Goal: Task Accomplishment & Management: Manage account settings

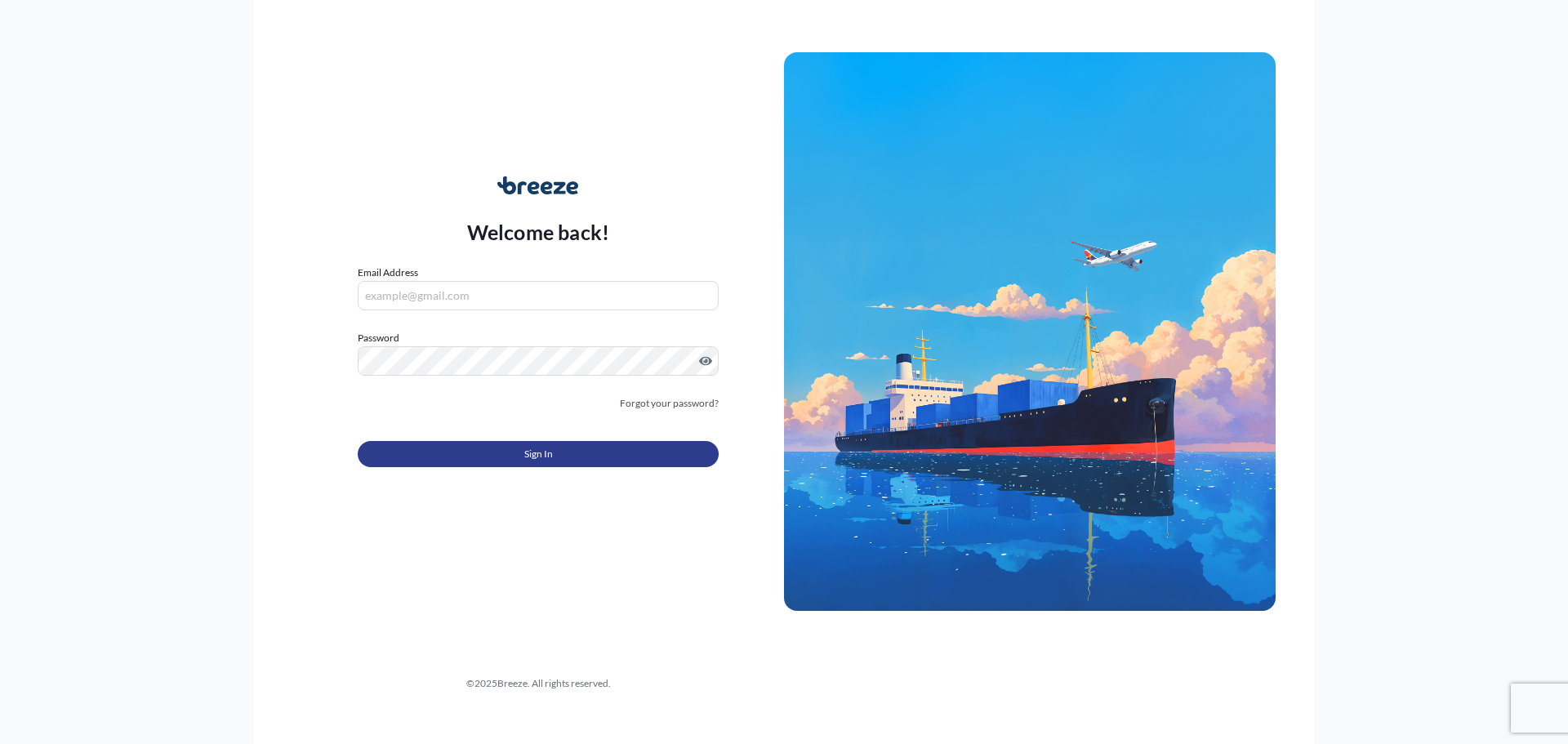
type input "[PERSON_NAME][EMAIL_ADDRESS][DOMAIN_NAME]"
click at [456, 461] on button "Sign In" at bounding box center [538, 454] width 361 height 26
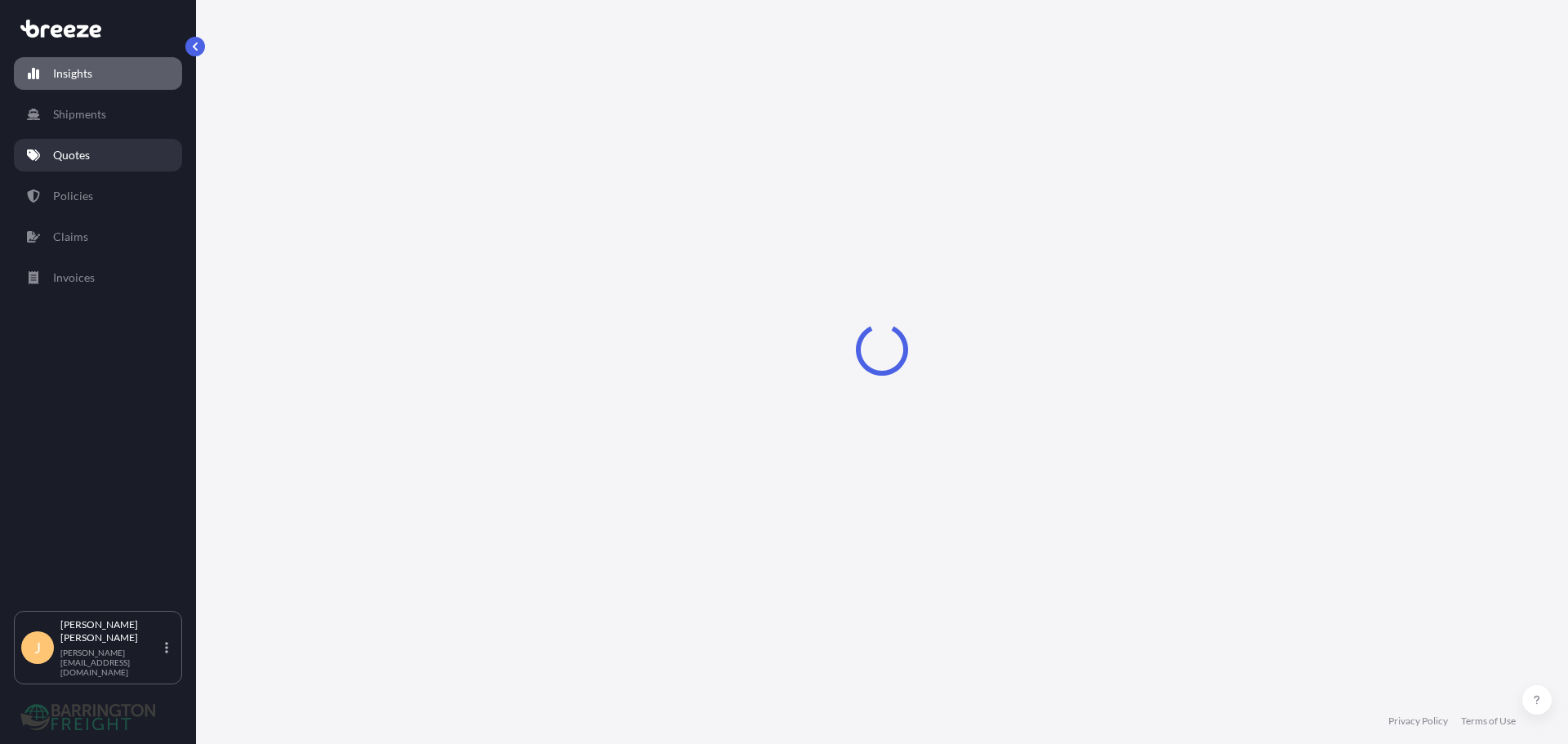
click at [73, 167] on link "Quotes" at bounding box center [98, 155] width 168 height 33
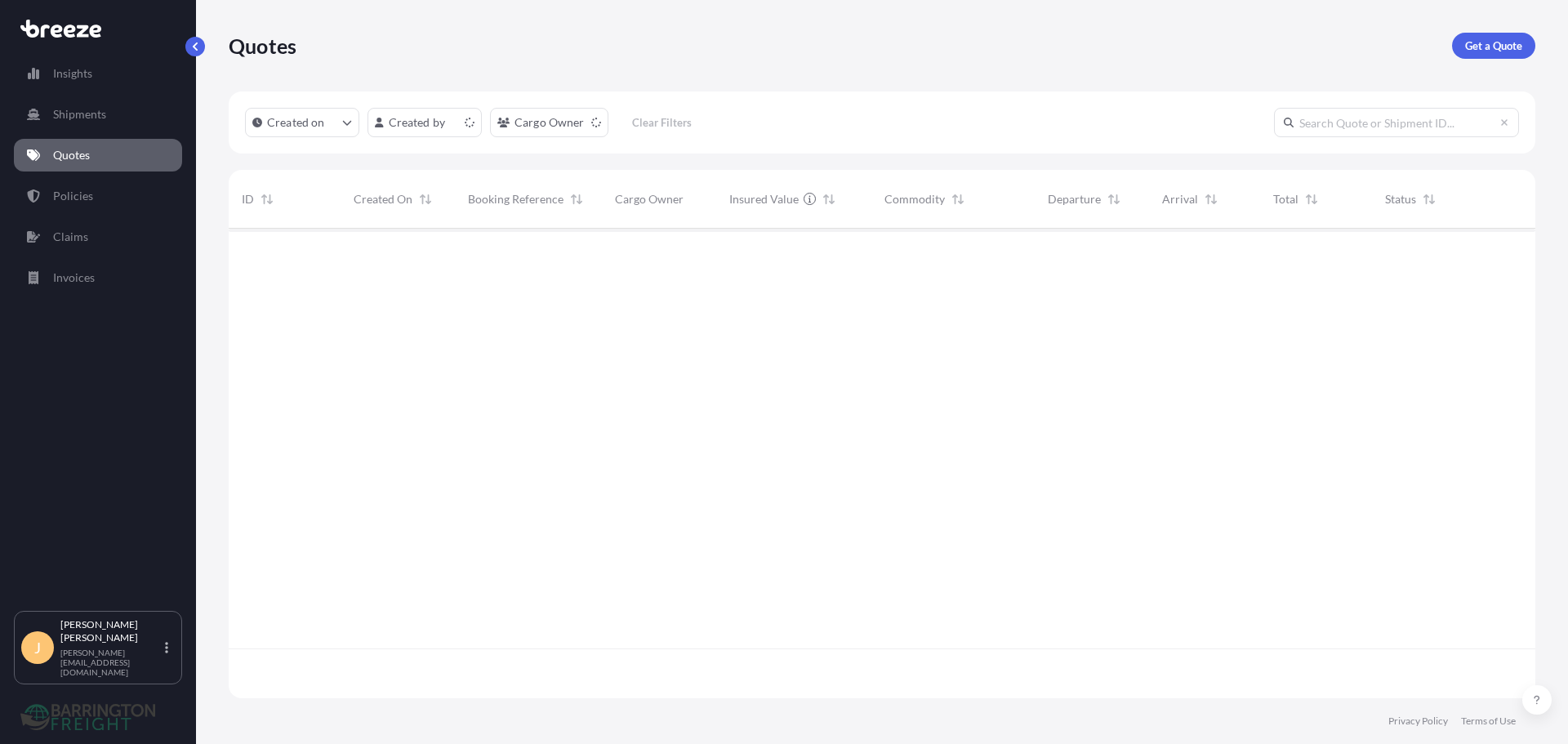
scroll to position [466, 1295]
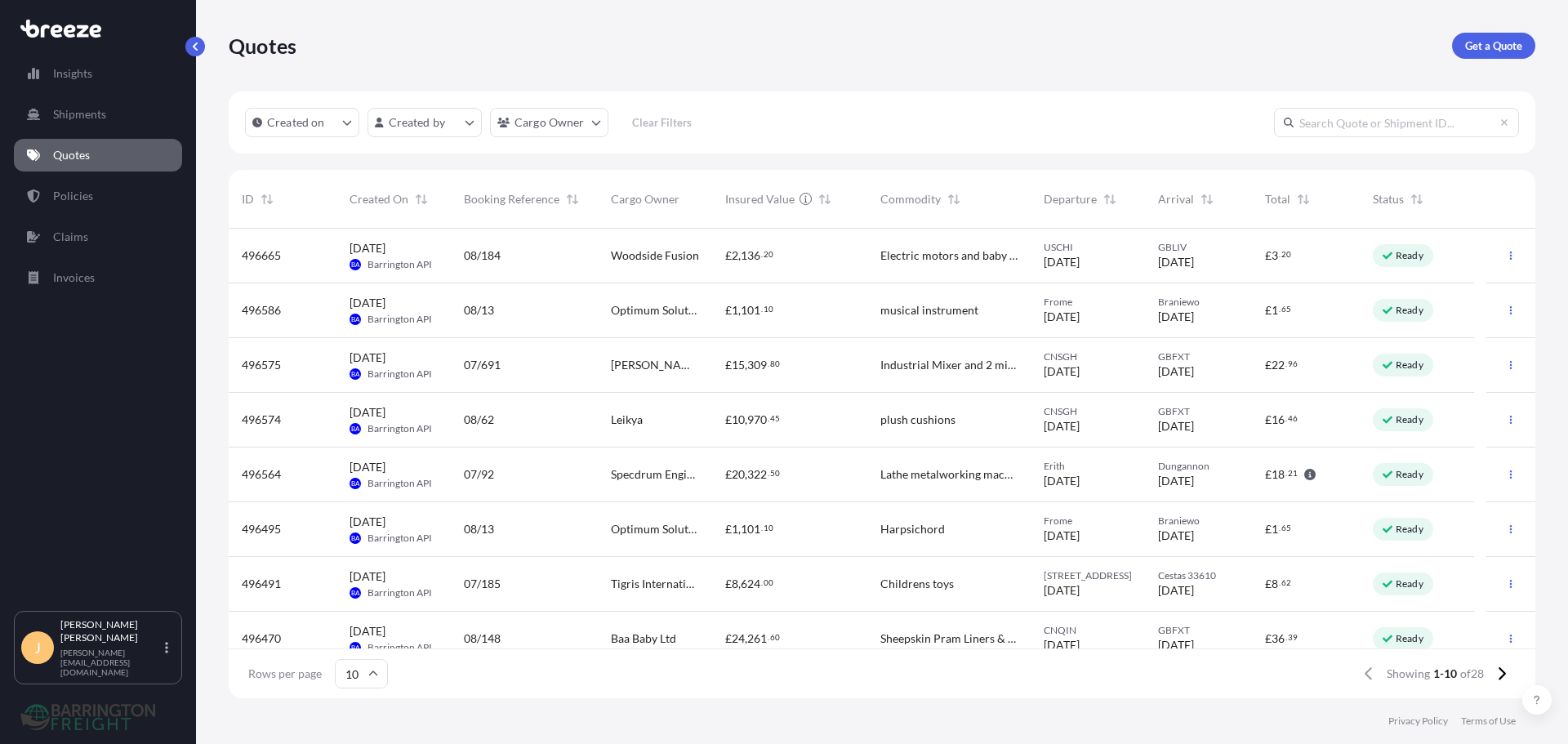
click at [648, 473] on span "Specdrum Engineering" at bounding box center [654, 474] width 88 height 16
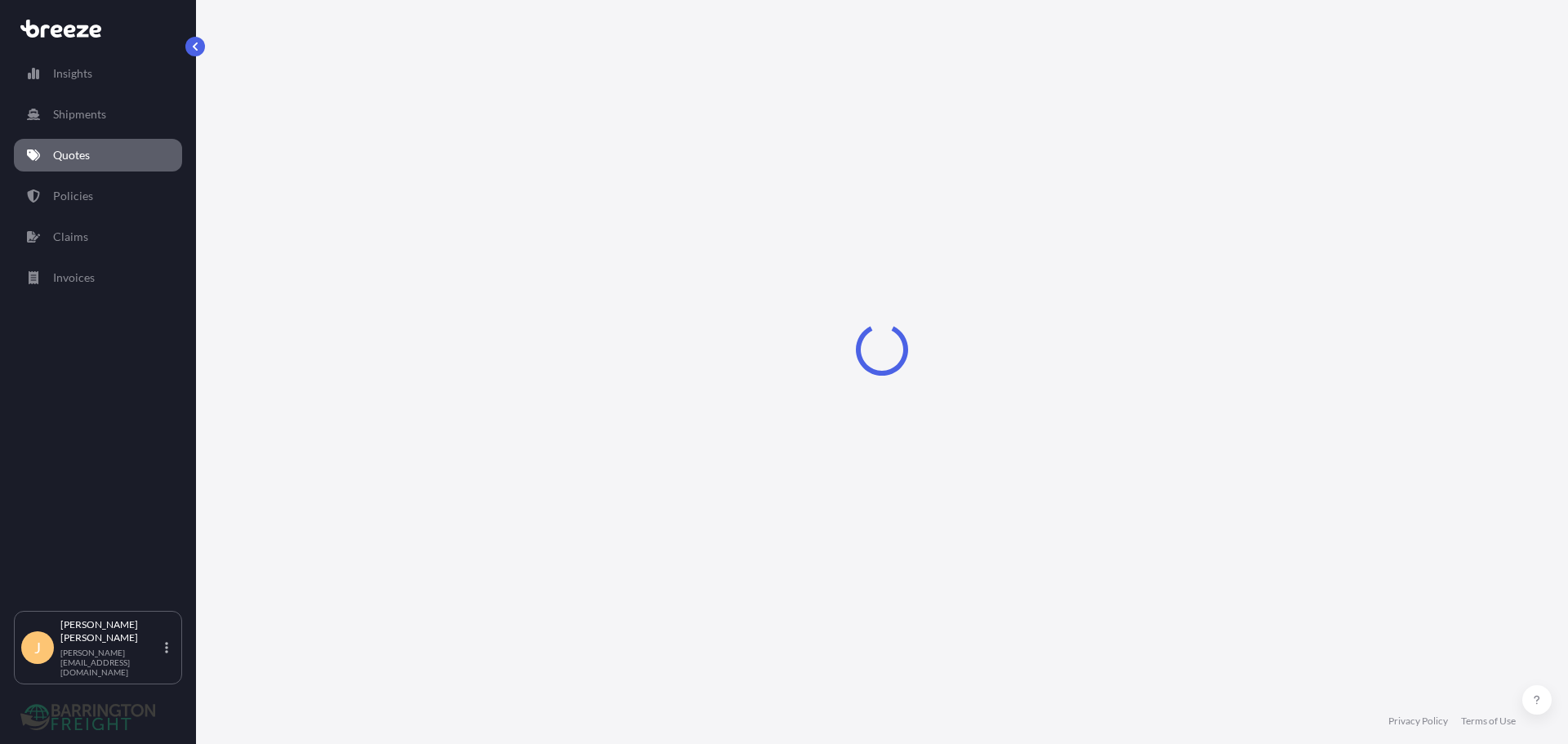
select select "Road"
select select "1"
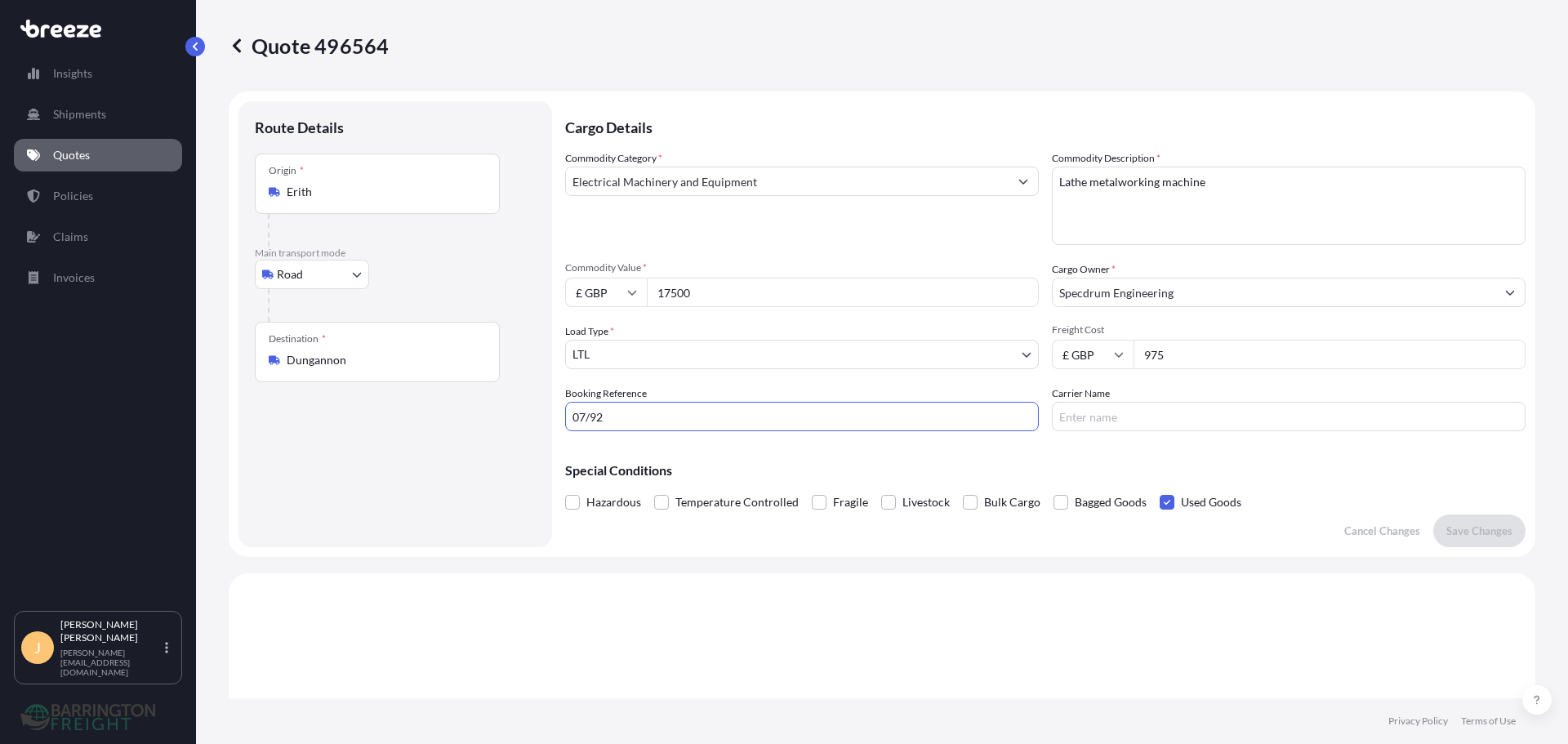
drag, startPoint x: 663, startPoint y: 422, endPoint x: 450, endPoint y: 423, distance: 213.0
click at [450, 423] on form "Route Details Place of loading Road Road Rail Origin * Erith Main transport mod…" at bounding box center [882, 324] width 1307 height 465
type input "25557"
click at [1160, 433] on div "Cargo Details Commodity Category * Electrical Machinery and Equipment Commodity…" at bounding box center [1046, 324] width 961 height 446
click at [1246, 347] on input "975" at bounding box center [1330, 354] width 392 height 29
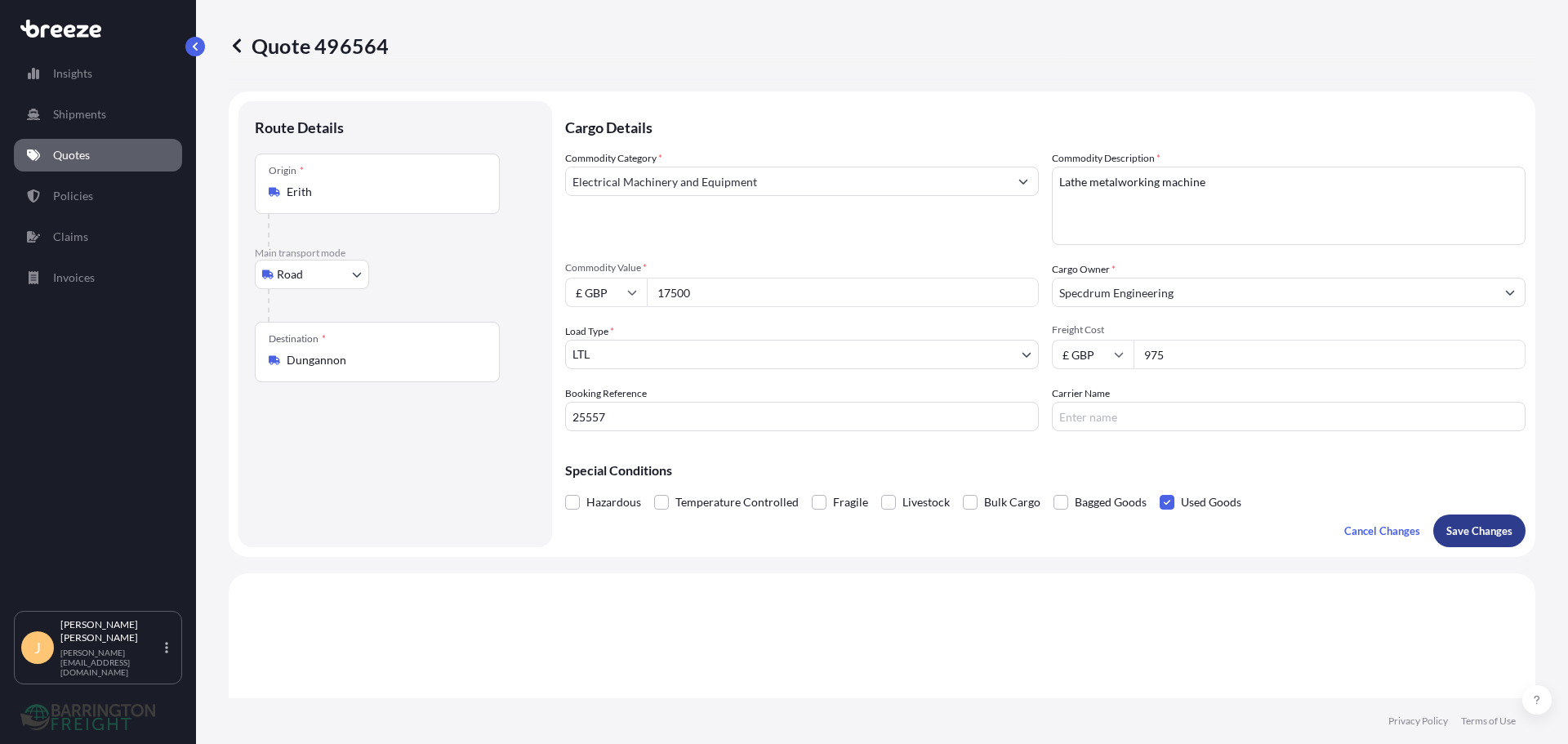
click at [1472, 530] on p "Save Changes" at bounding box center [1480, 530] width 66 height 16
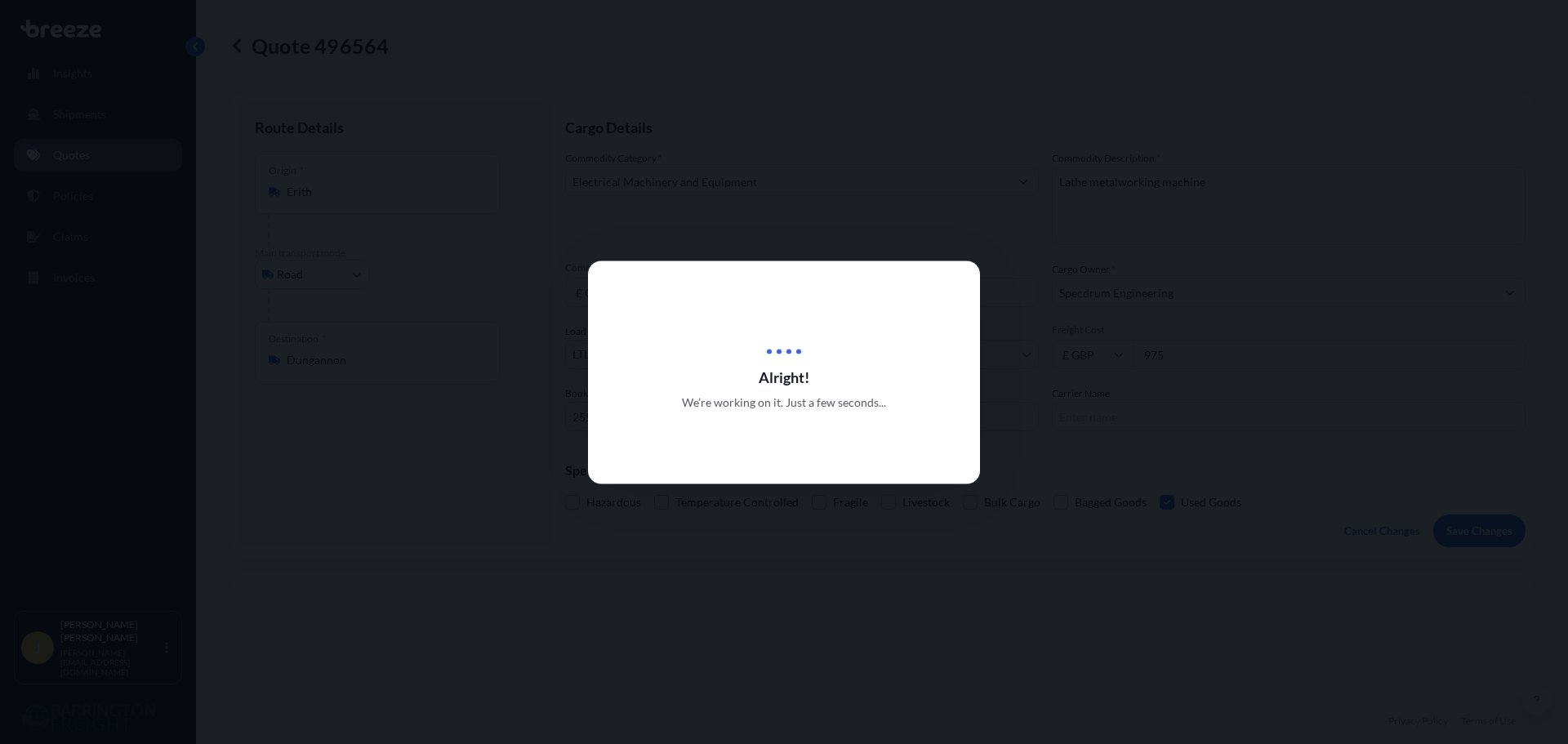
type input "[STREET_ADDRESS][PERSON_NAME]"
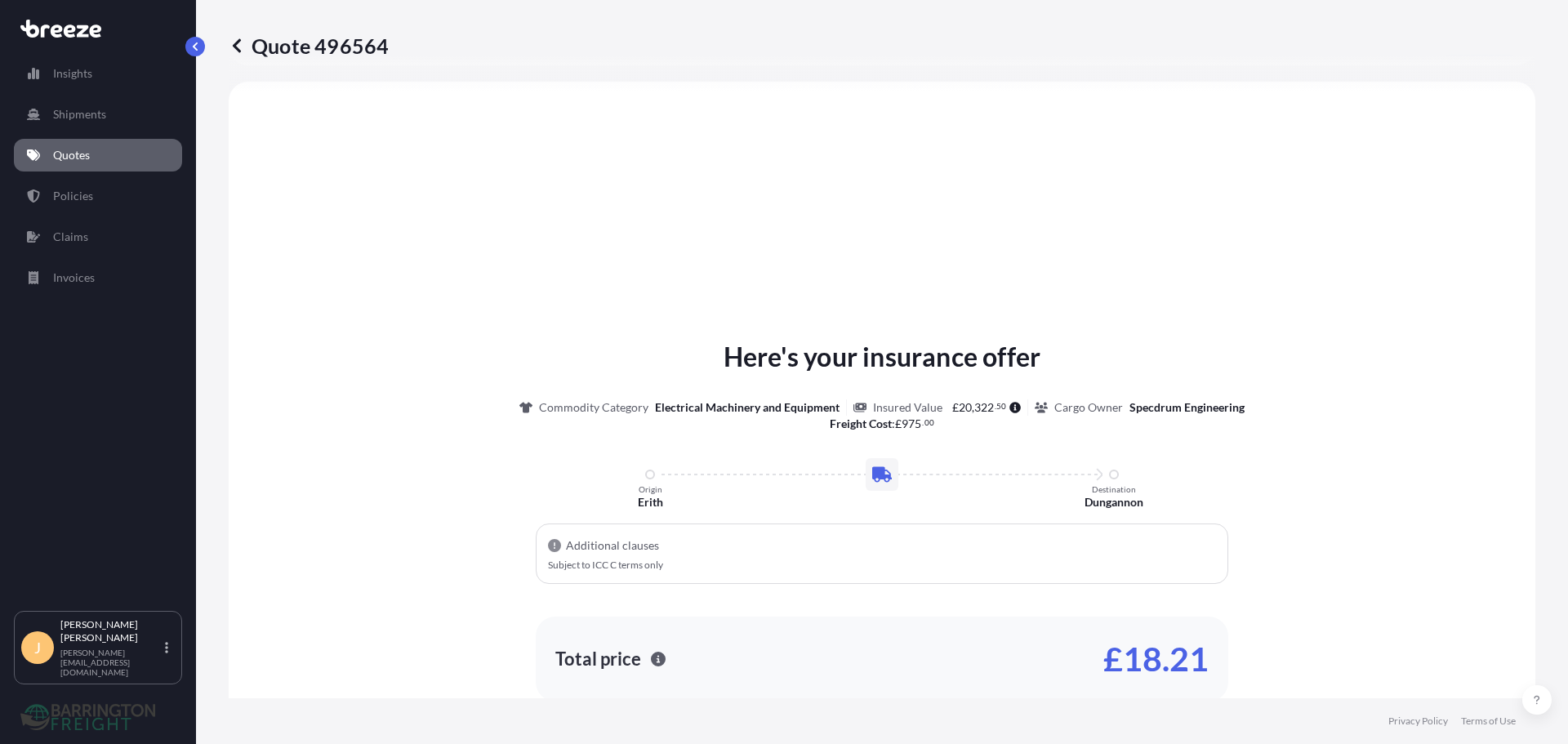
select select "Road"
select select "1"
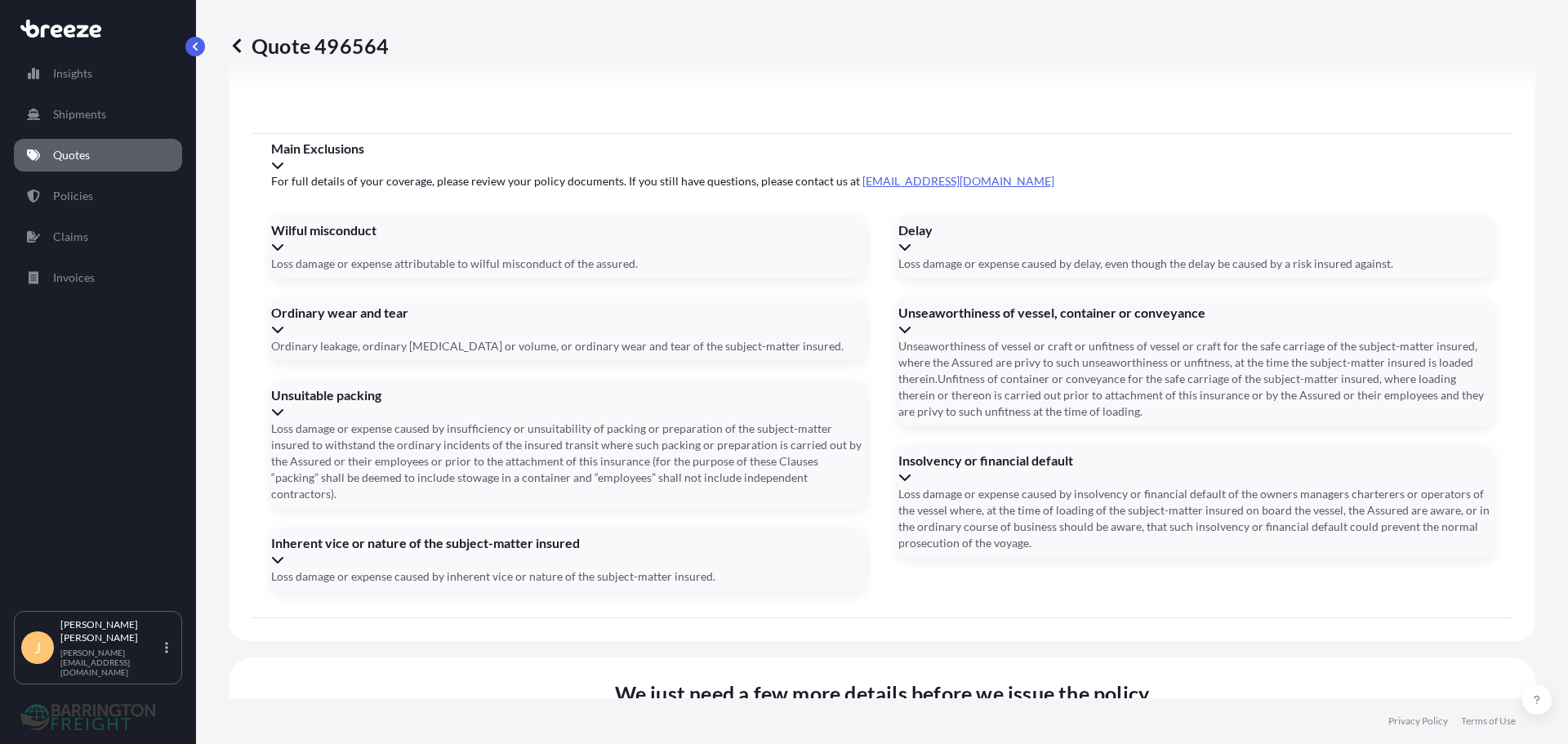
scroll to position [1941, 0]
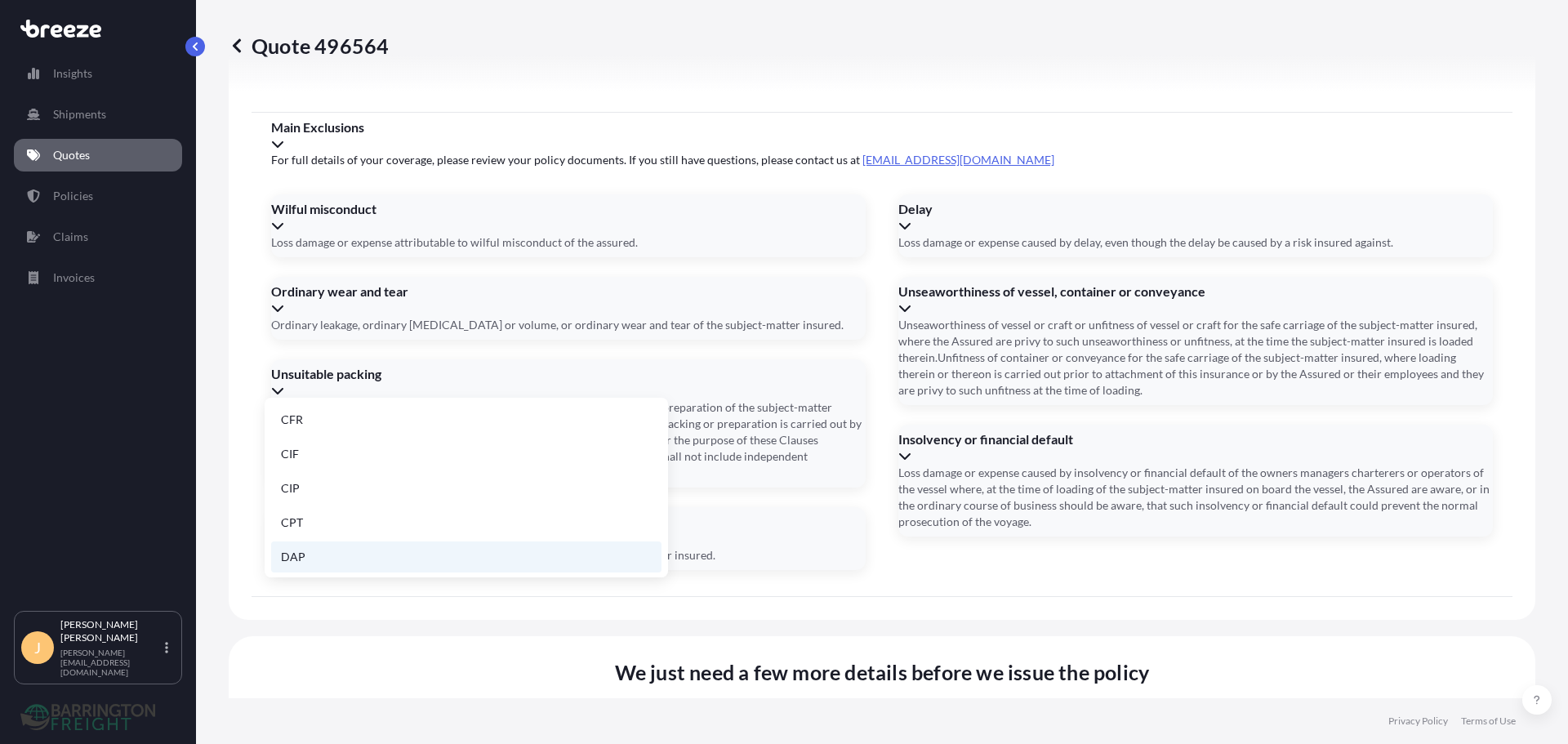
click at [318, 551] on li "DAP" at bounding box center [466, 557] width 391 height 31
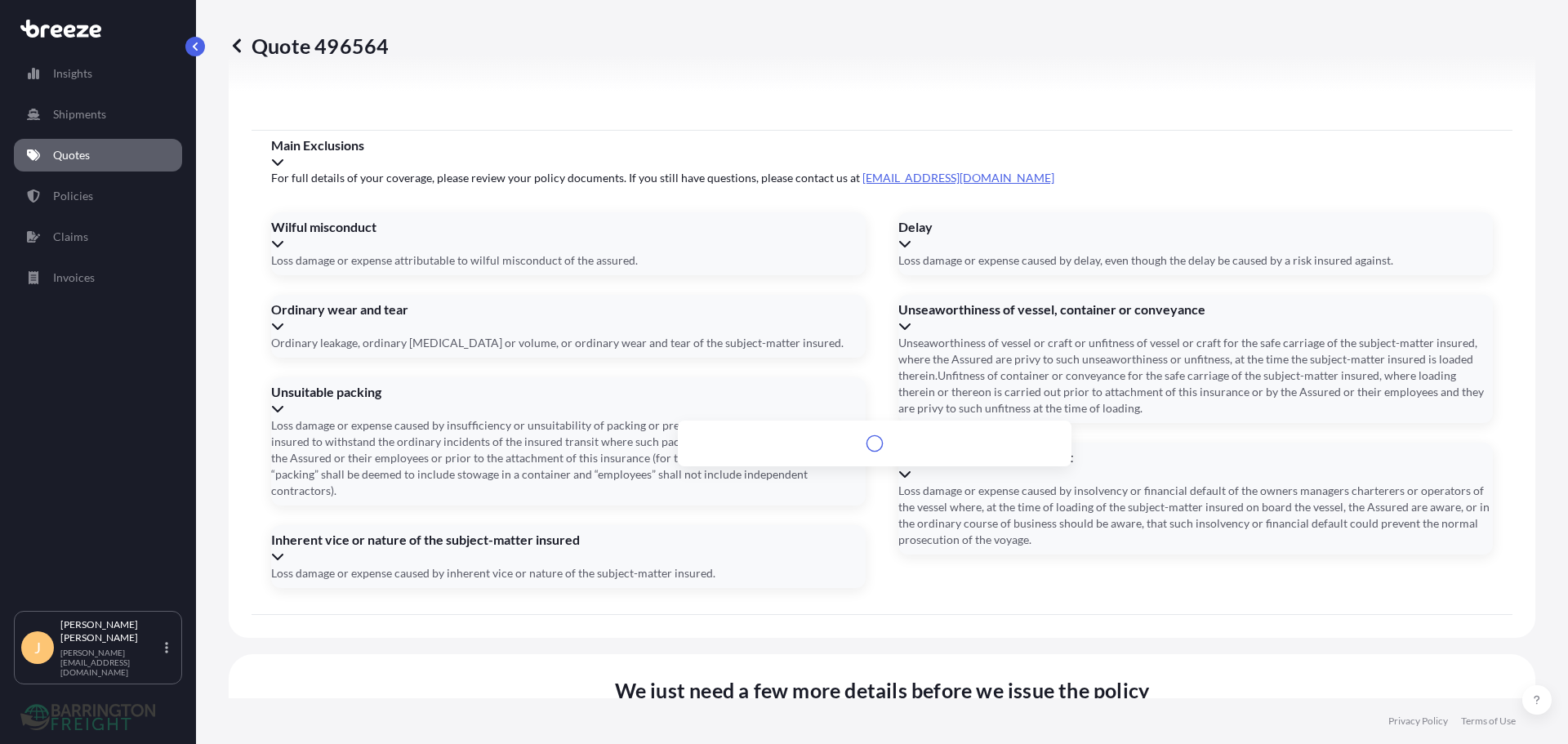
click at [764, 434] on li "[STREET_ADDRESS]" at bounding box center [875, 442] width 380 height 31
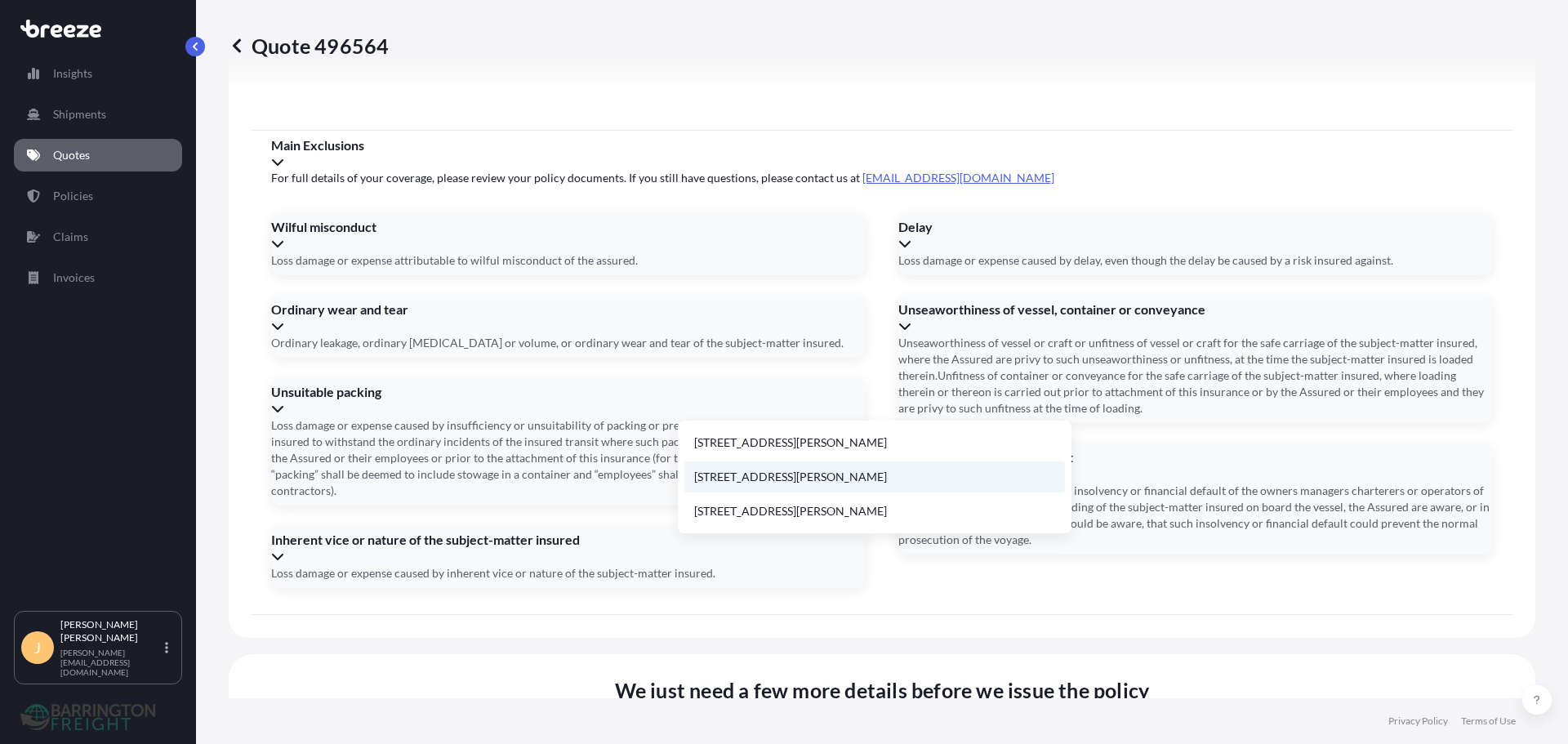
click at [760, 478] on li "[STREET_ADDRESS][PERSON_NAME]" at bounding box center [875, 476] width 380 height 31
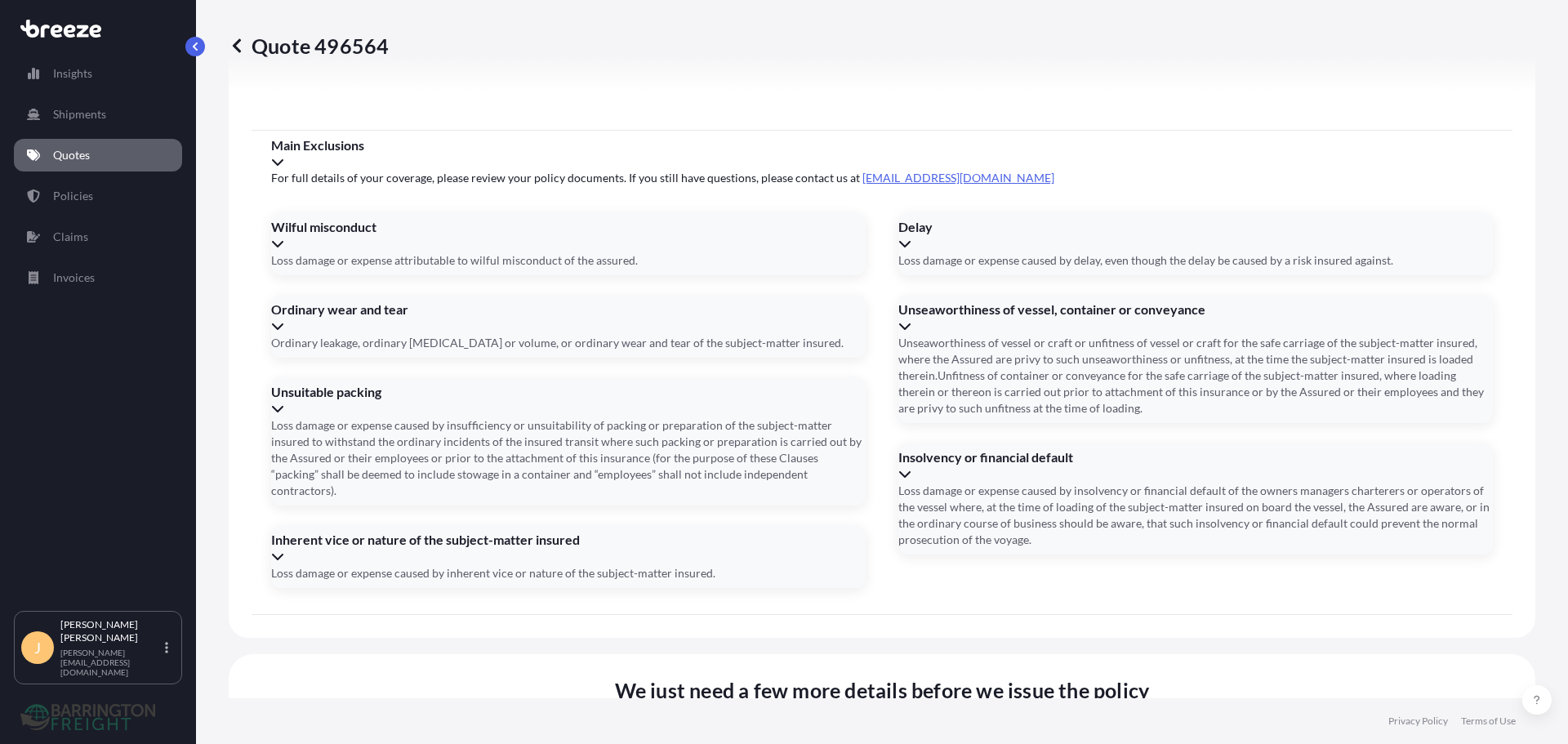
type input "[STREET_ADDRESS][PERSON_NAME]"
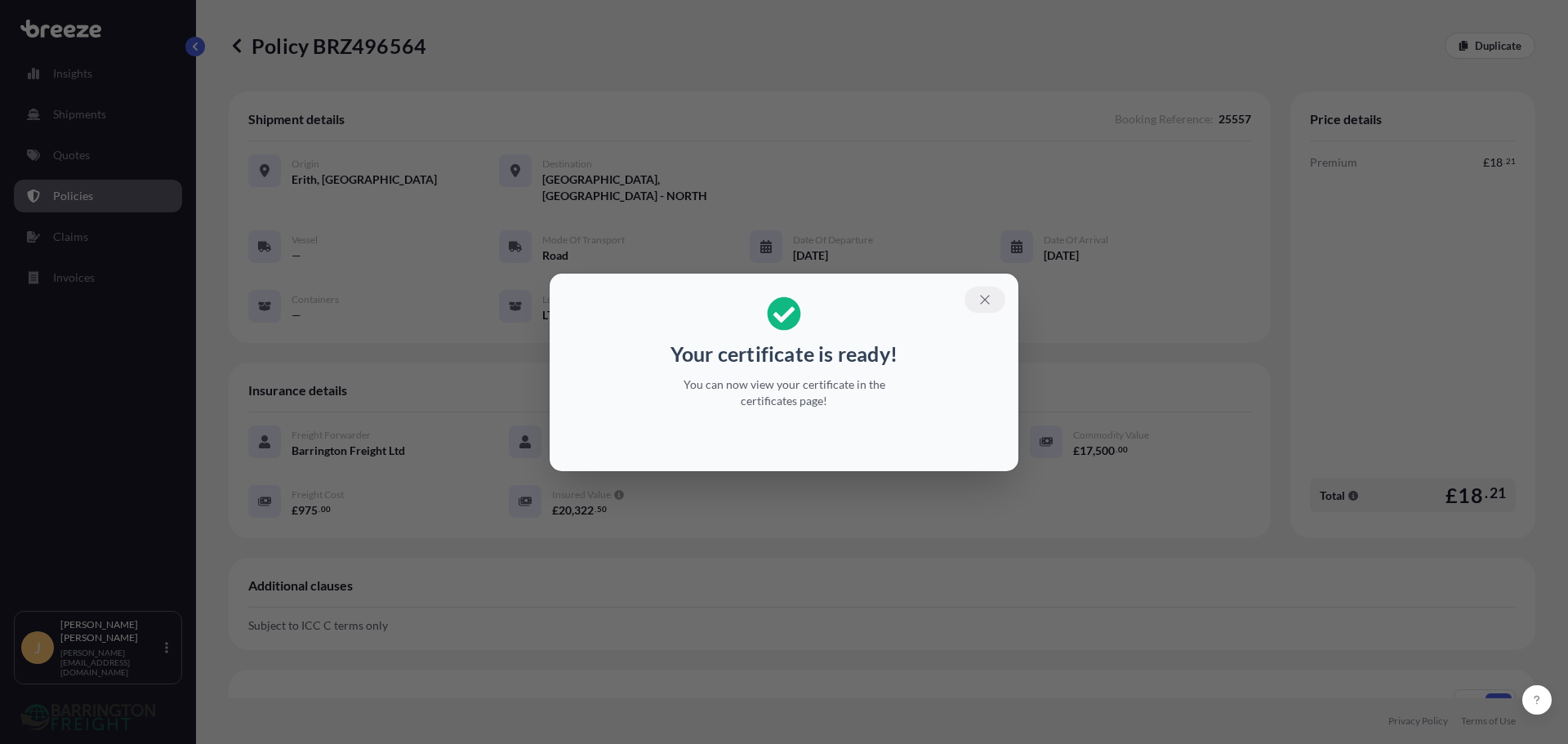
click at [984, 294] on icon "button" at bounding box center [985, 300] width 15 height 15
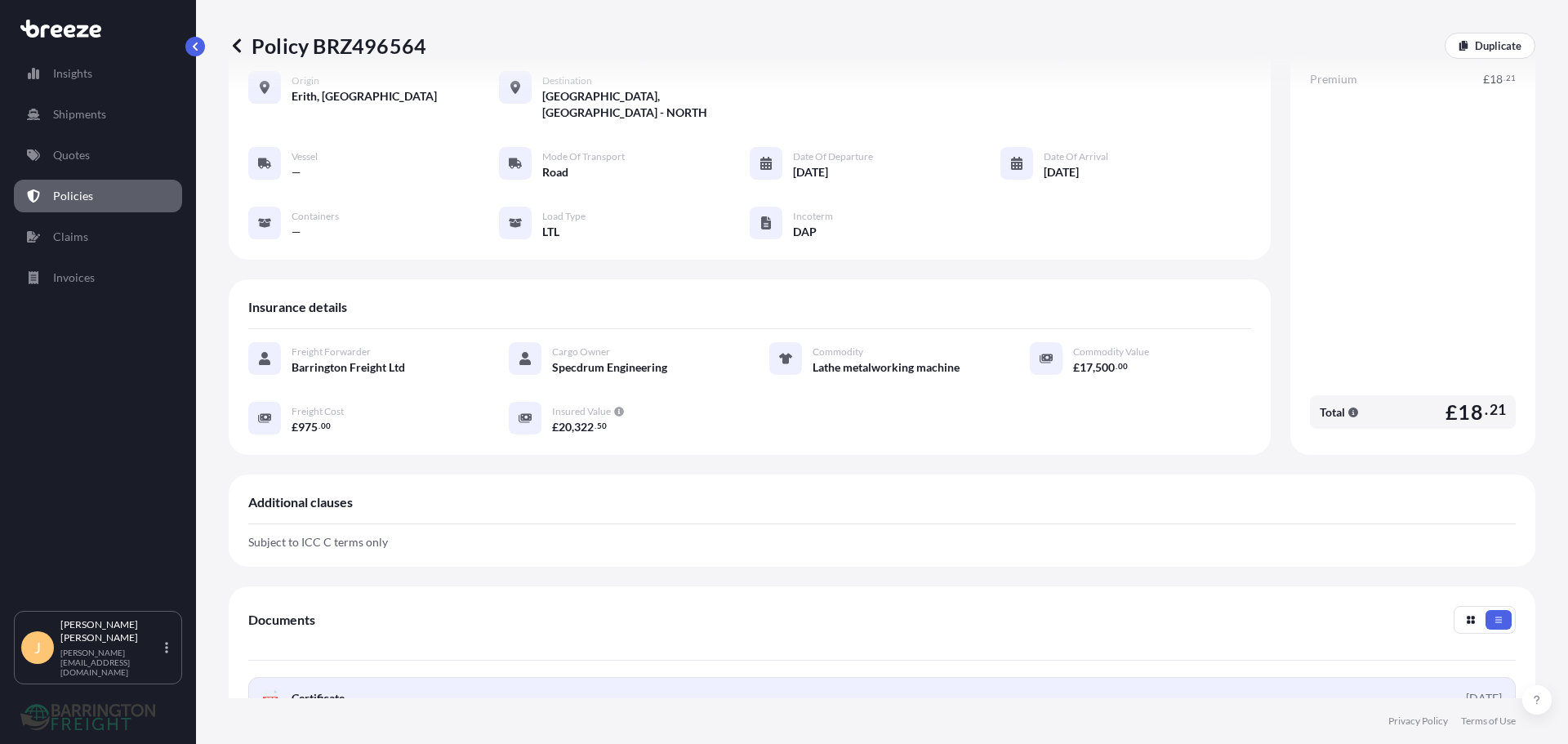
scroll to position [164, 0]
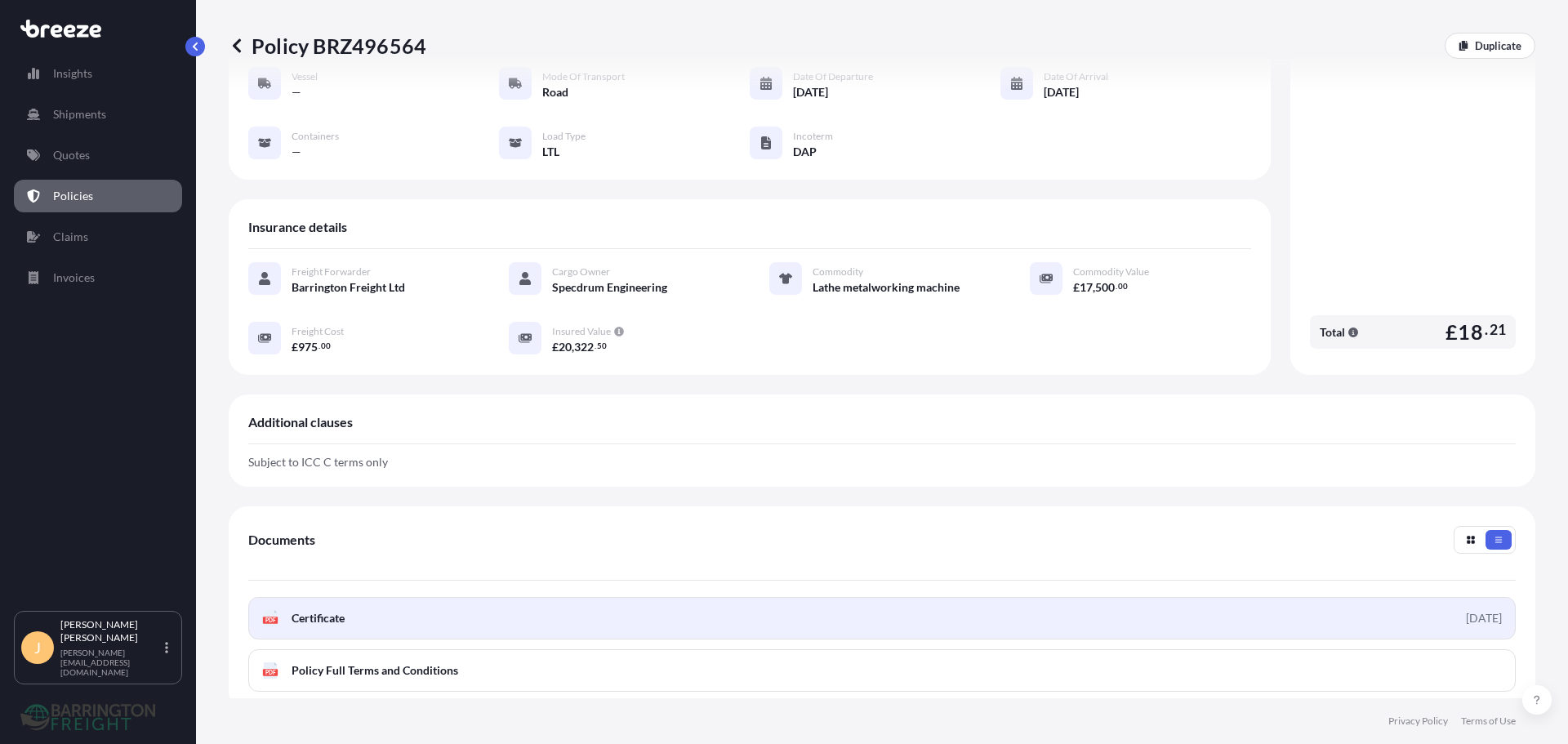
click at [420, 597] on link "PDF Certificate [DATE]" at bounding box center [882, 617] width 1267 height 43
